Goal: Task Accomplishment & Management: Manage account settings

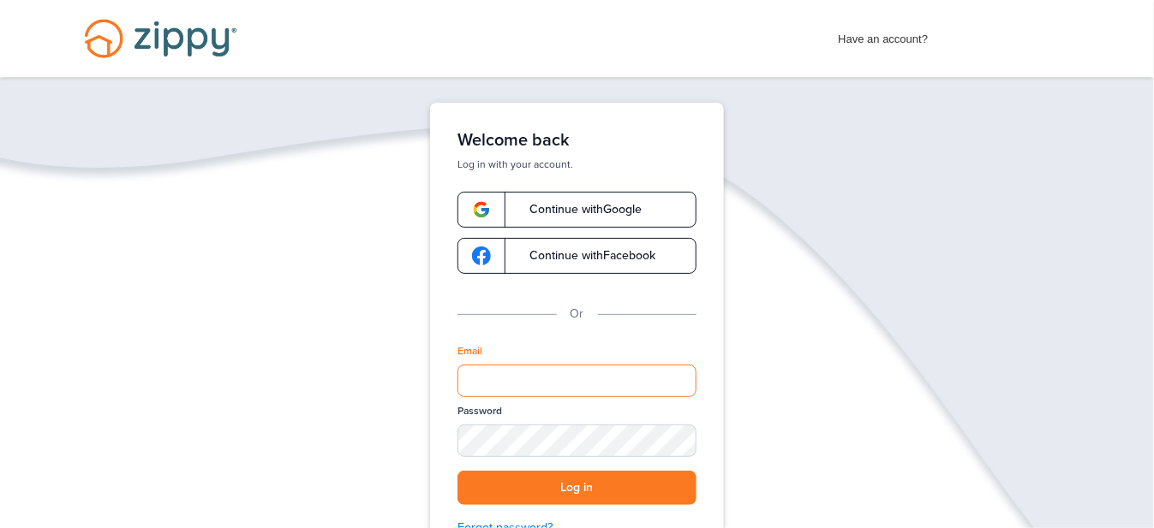
click at [511, 385] on input "Email" at bounding box center [576, 381] width 239 height 33
type input "**********"
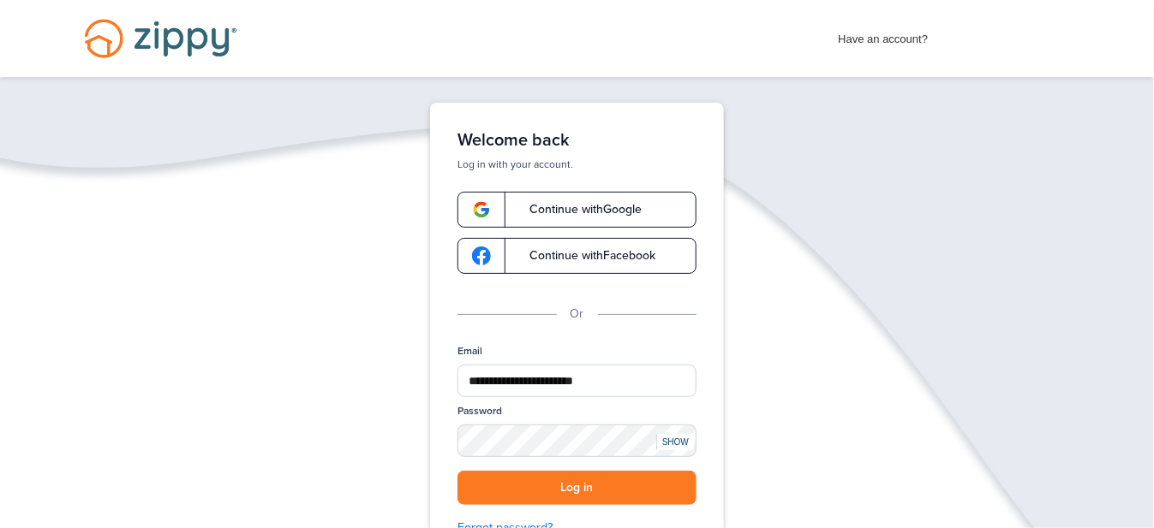
click at [677, 441] on div "SHOW" at bounding box center [675, 442] width 38 height 16
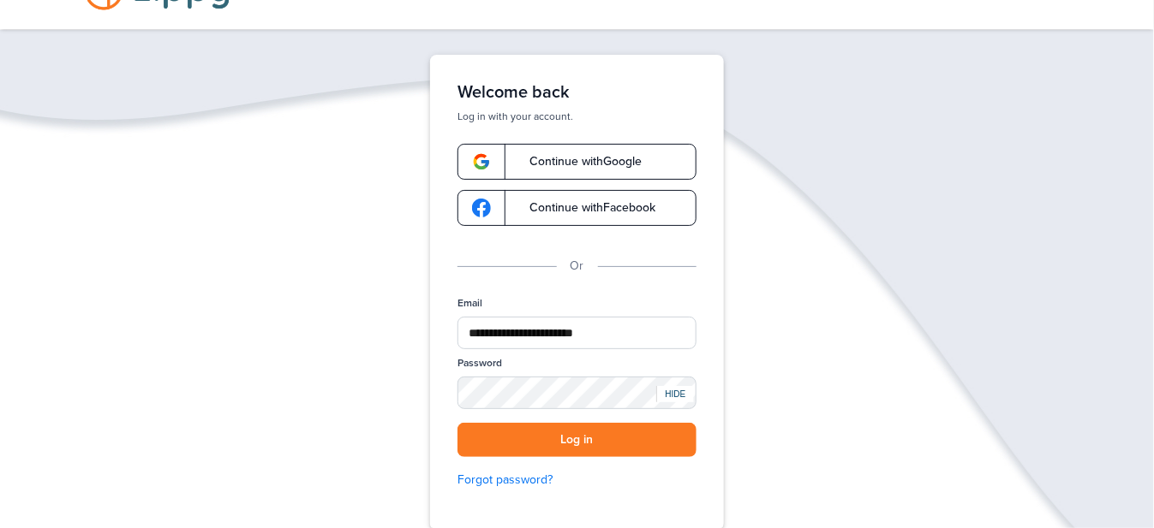
scroll to position [86, 0]
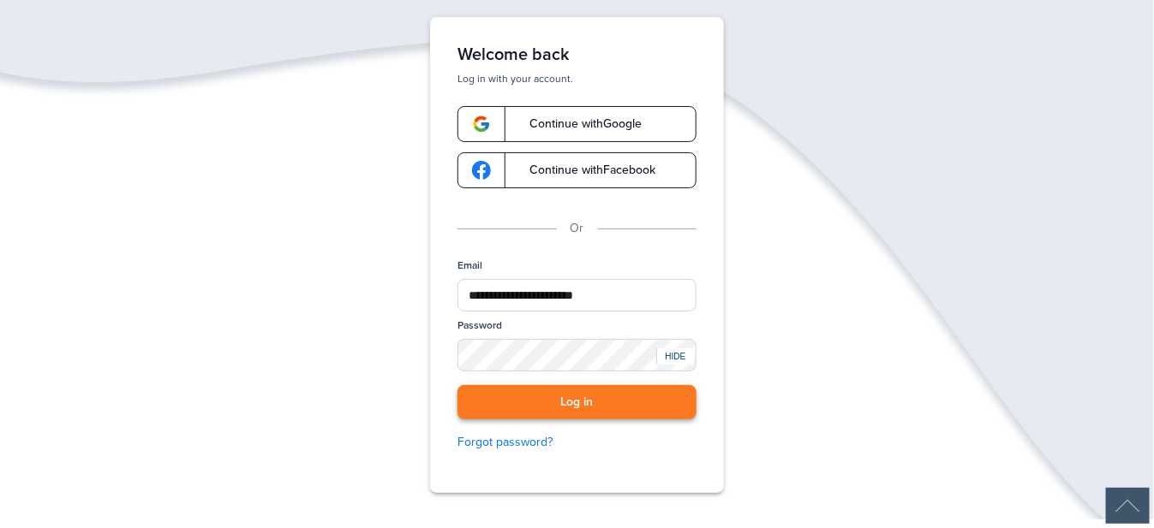
click at [583, 399] on button "Log in" at bounding box center [576, 402] width 239 height 35
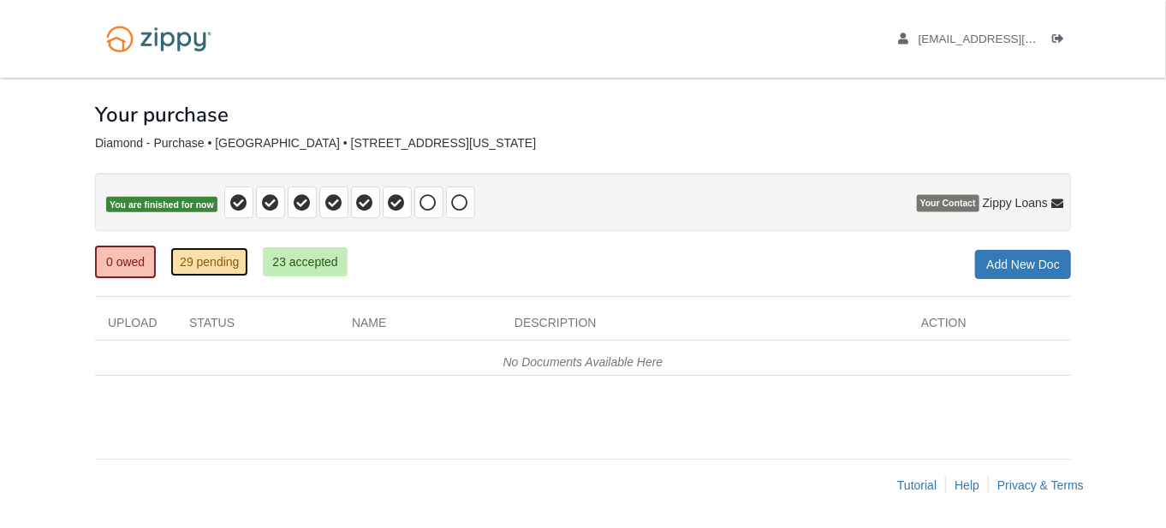
click at [221, 261] on link "29 pending" at bounding box center [209, 262] width 78 height 29
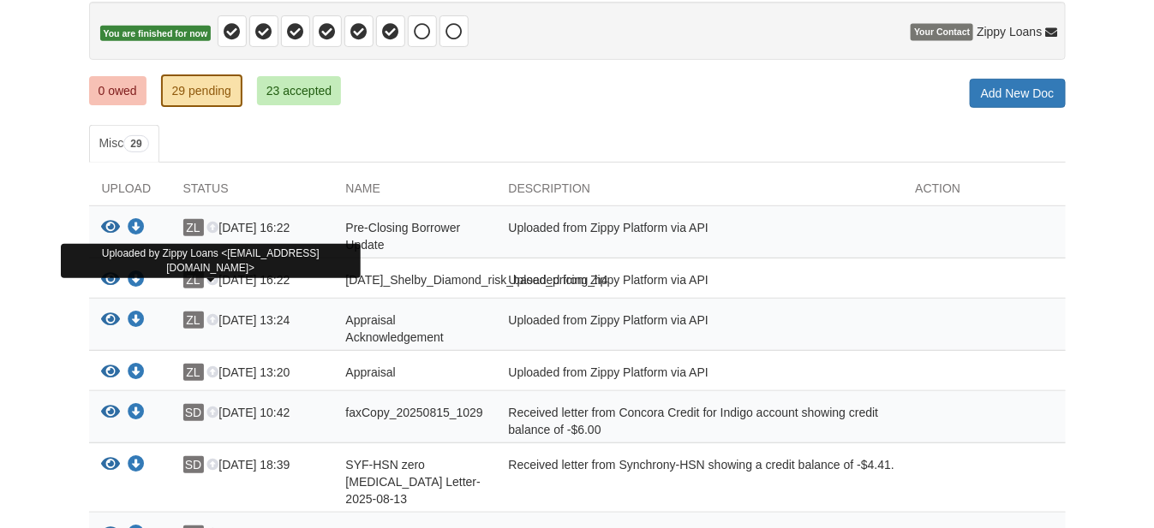
scroll to position [171, 0]
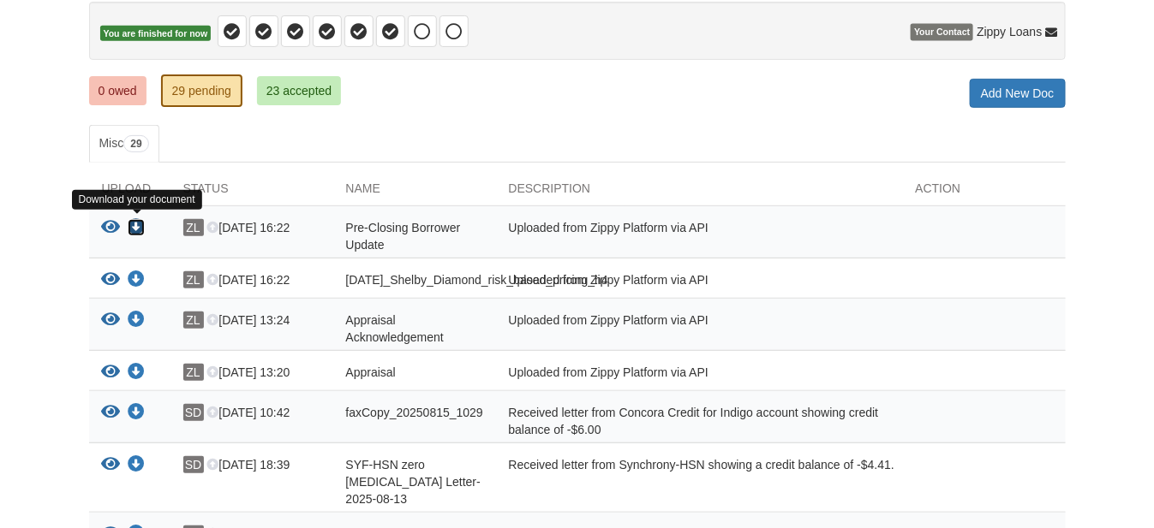
click at [136, 223] on icon "Download Pre-Closing Borrower Update" at bounding box center [136, 227] width 17 height 17
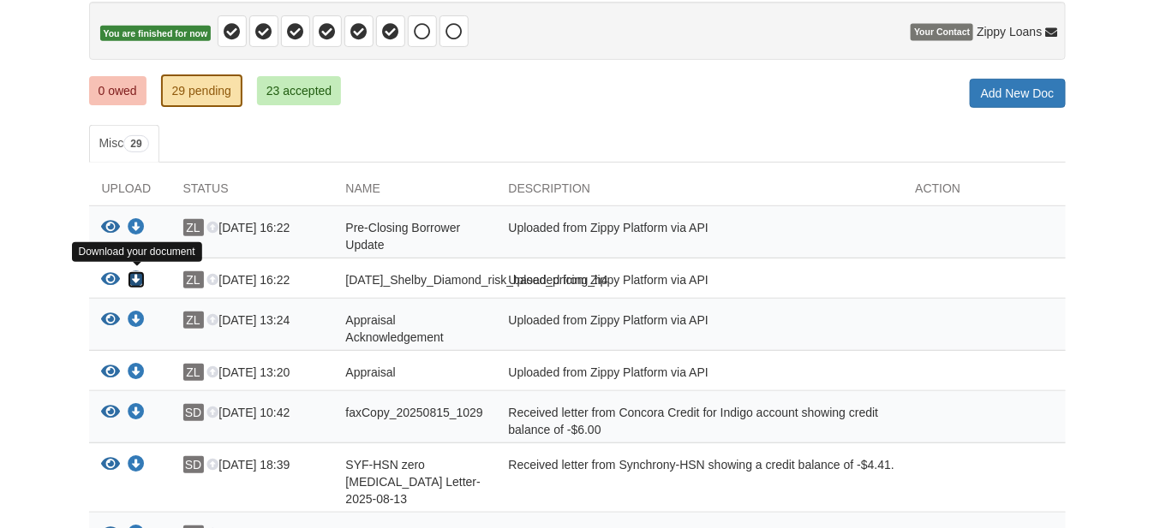
click at [138, 276] on icon "Download 08-28-2025_Shelby_Diamond_risk_based_pricing_h4" at bounding box center [136, 279] width 17 height 17
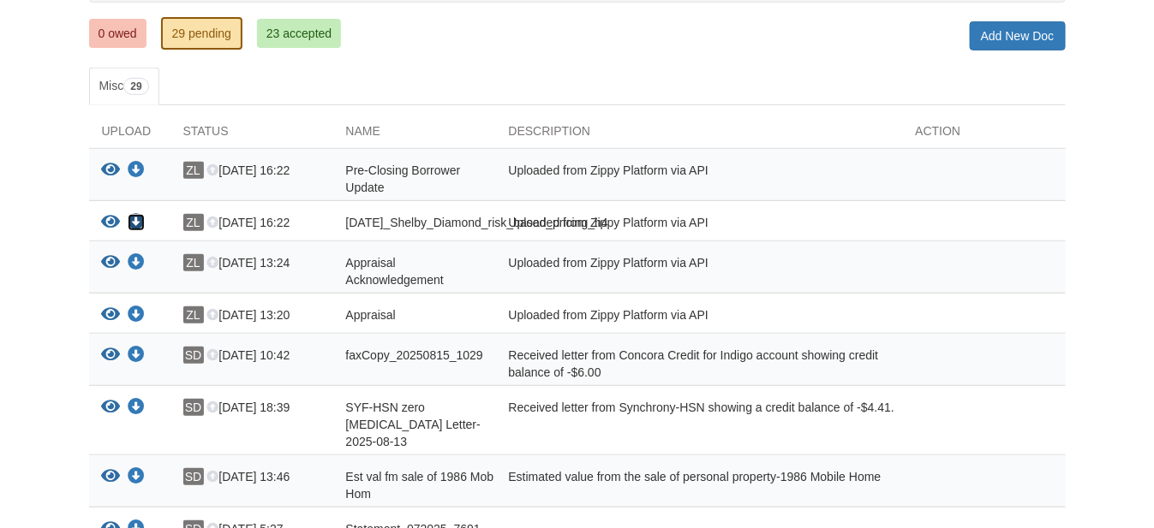
scroll to position [257, 0]
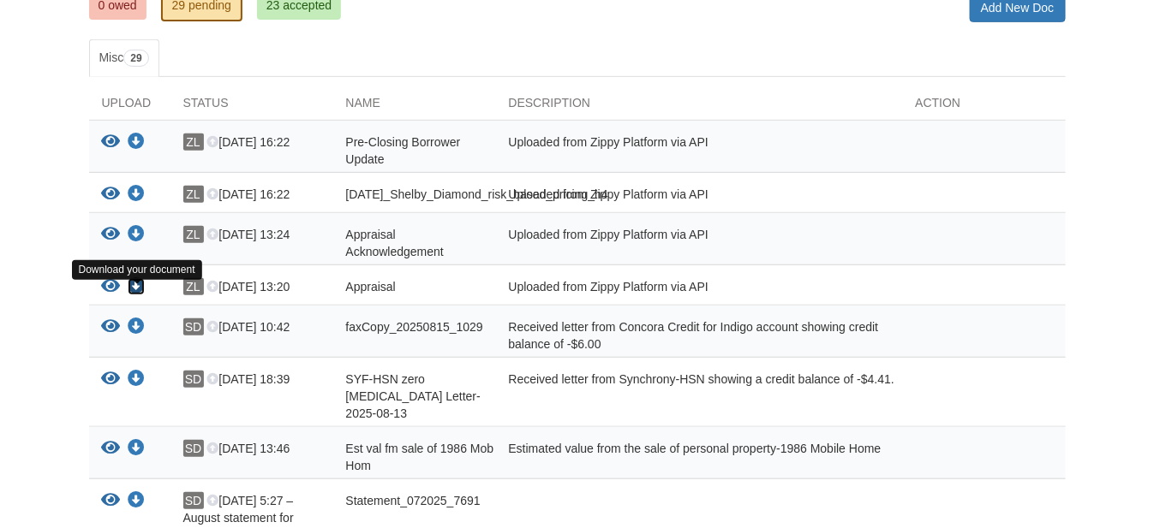
click at [137, 295] on icon "Download Appraisal" at bounding box center [136, 286] width 17 height 17
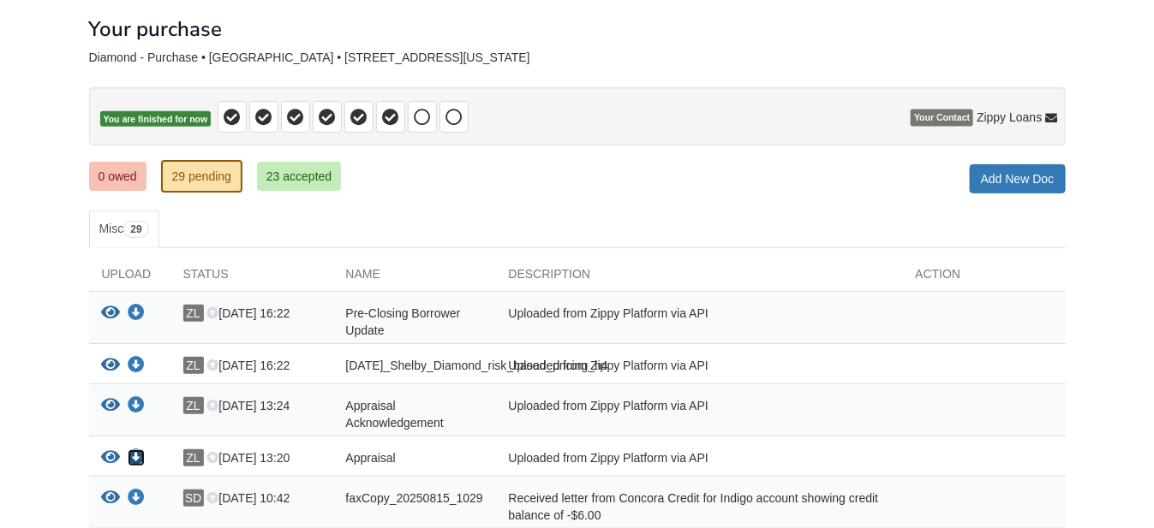
scroll to position [0, 0]
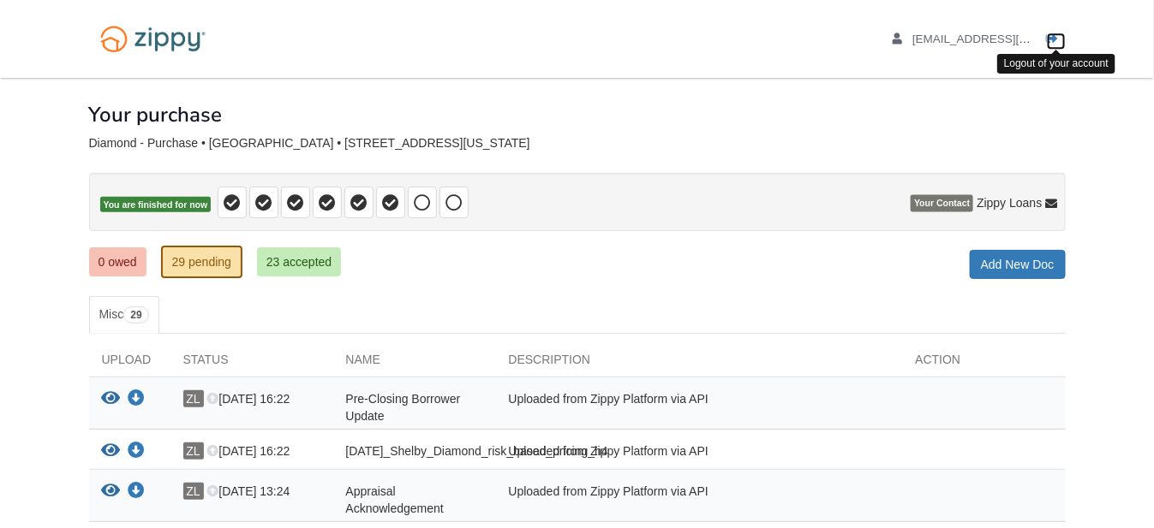
click at [1052, 39] on icon "Log out" at bounding box center [1053, 39] width 12 height 12
